Goal: Transaction & Acquisition: Purchase product/service

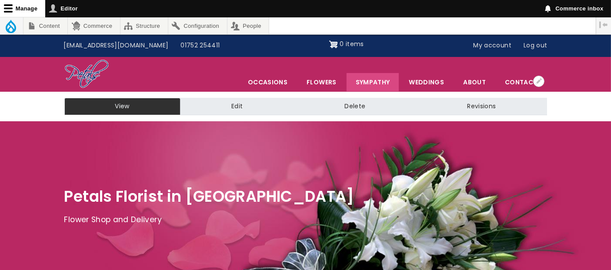
click at [371, 83] on link "Sympathy" at bounding box center [373, 82] width 53 height 18
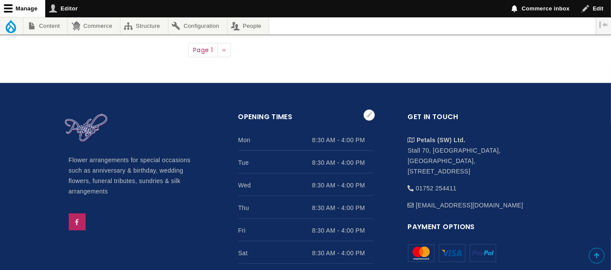
scroll to position [725, 0]
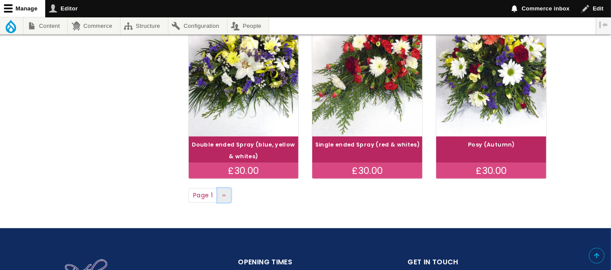
click at [226, 195] on link "Next page ››" at bounding box center [225, 195] width 14 height 15
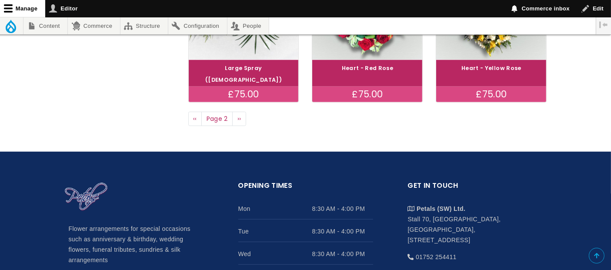
scroll to position [809, 0]
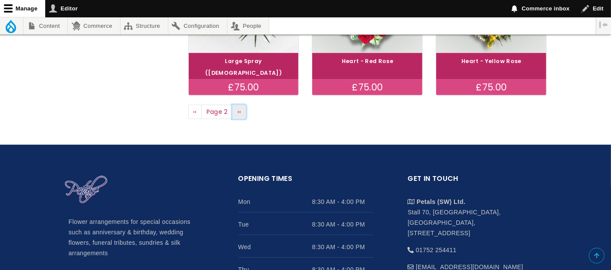
click at [241, 105] on link "Next page ››" at bounding box center [239, 112] width 14 height 15
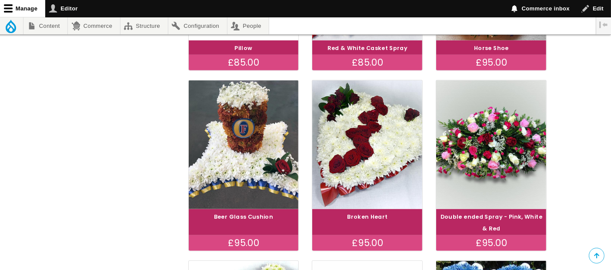
scroll to position [483, 0]
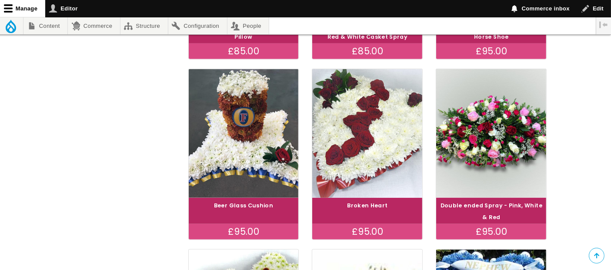
click at [375, 140] on img at bounding box center [368, 133] width 124 height 143
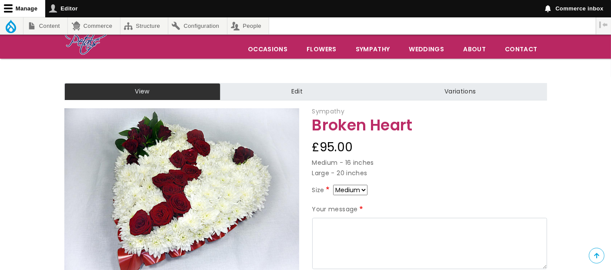
scroll to position [48, 0]
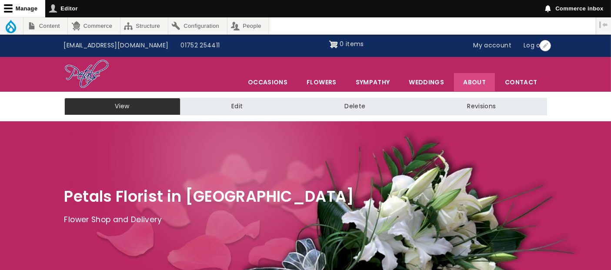
drag, startPoint x: 494, startPoint y: 46, endPoint x: 490, endPoint y: 77, distance: 31.6
click at [494, 46] on link "My account" at bounding box center [493, 45] width 50 height 17
